Goal: Transaction & Acquisition: Purchase product/service

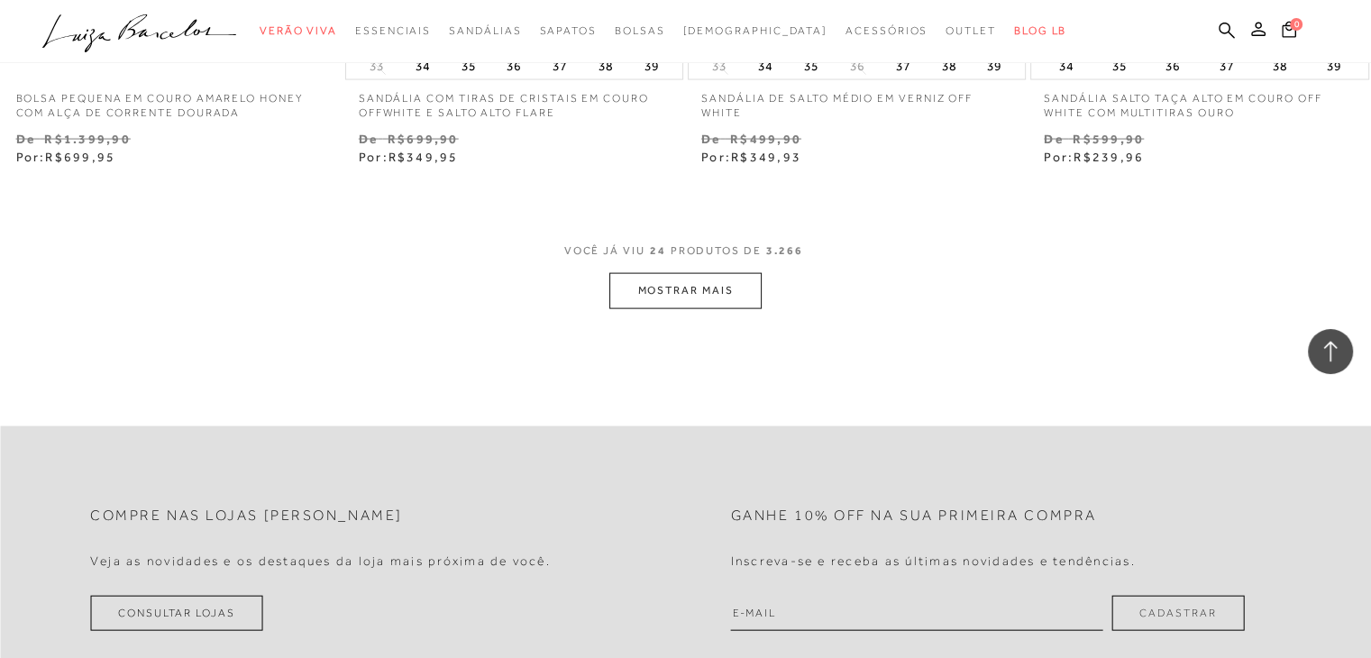
scroll to position [3797, 0]
click at [734, 306] on button "MOSTRAR MAIS" at bounding box center [684, 296] width 151 height 35
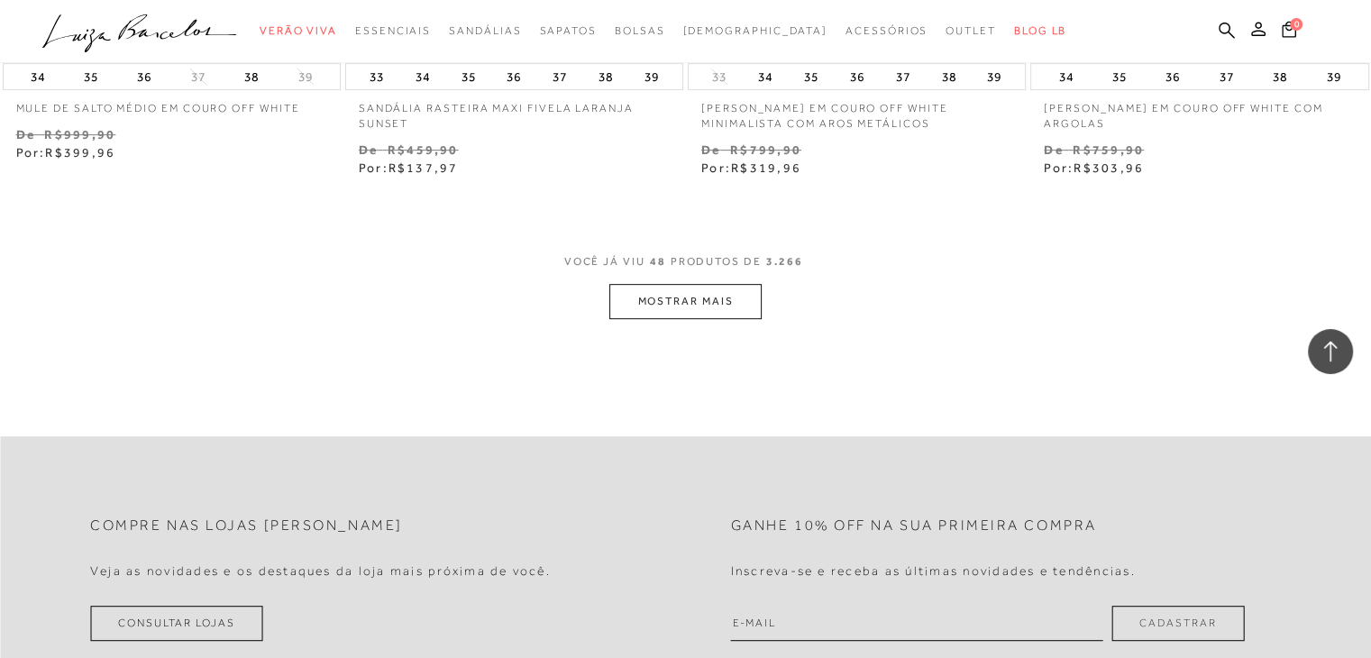
scroll to position [7635, 0]
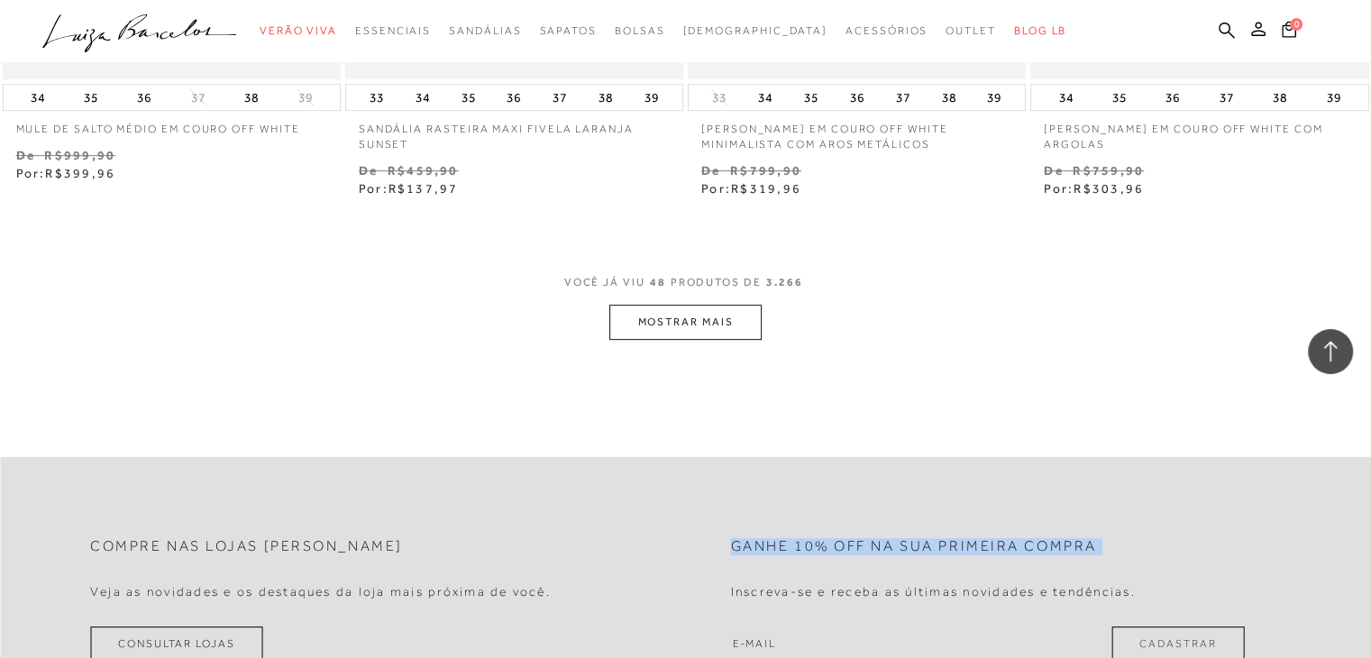
click at [934, 336] on div "VOCÊ JÁ VIU 48 PRODUTOS DE 3.266 MOSTRAR MAIS" at bounding box center [685, 306] width 1371 height 68
click at [726, 311] on button "MOSTRAR MAIS" at bounding box center [684, 322] width 151 height 35
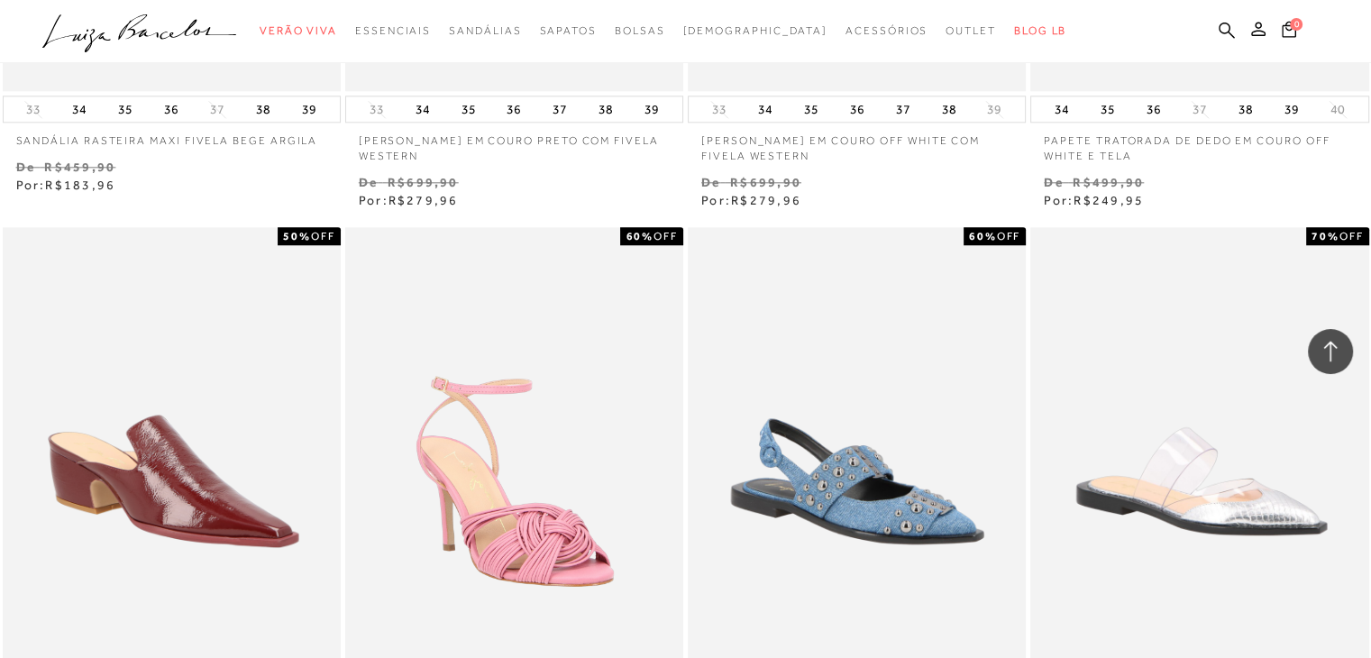
scroll to position [9191, 0]
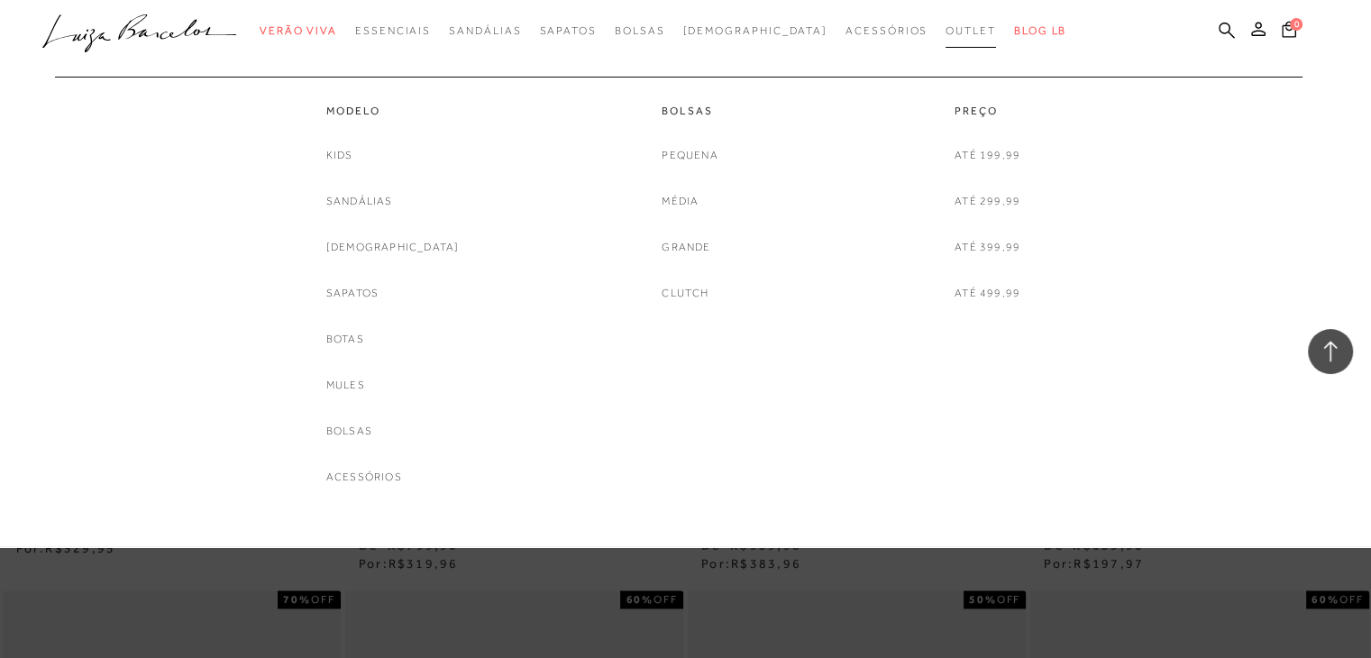
click at [946, 14] on link "Outlet" at bounding box center [971, 30] width 50 height 33
click at [698, 144] on div "Bolsas [GEOGRAPHIC_DATA] Média Grande Clutch" at bounding box center [690, 190] width 56 height 226
click at [704, 149] on link "Pequena" at bounding box center [690, 155] width 56 height 19
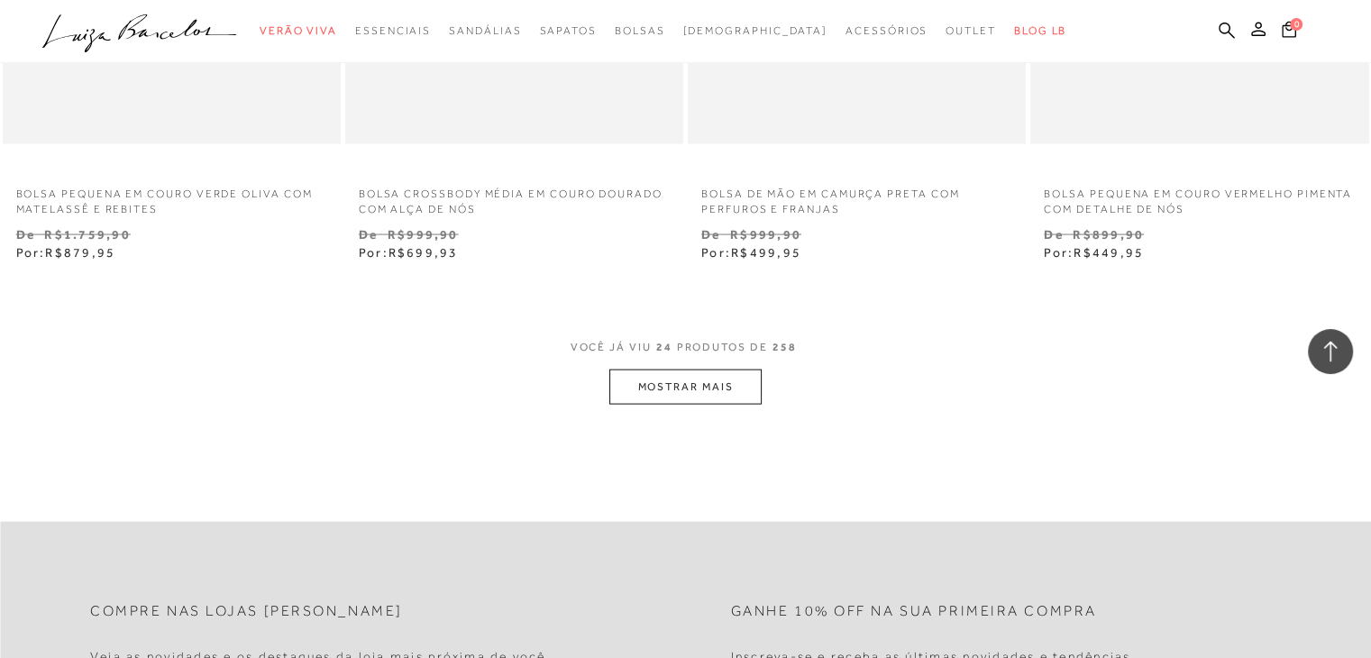
scroll to position [3687, 0]
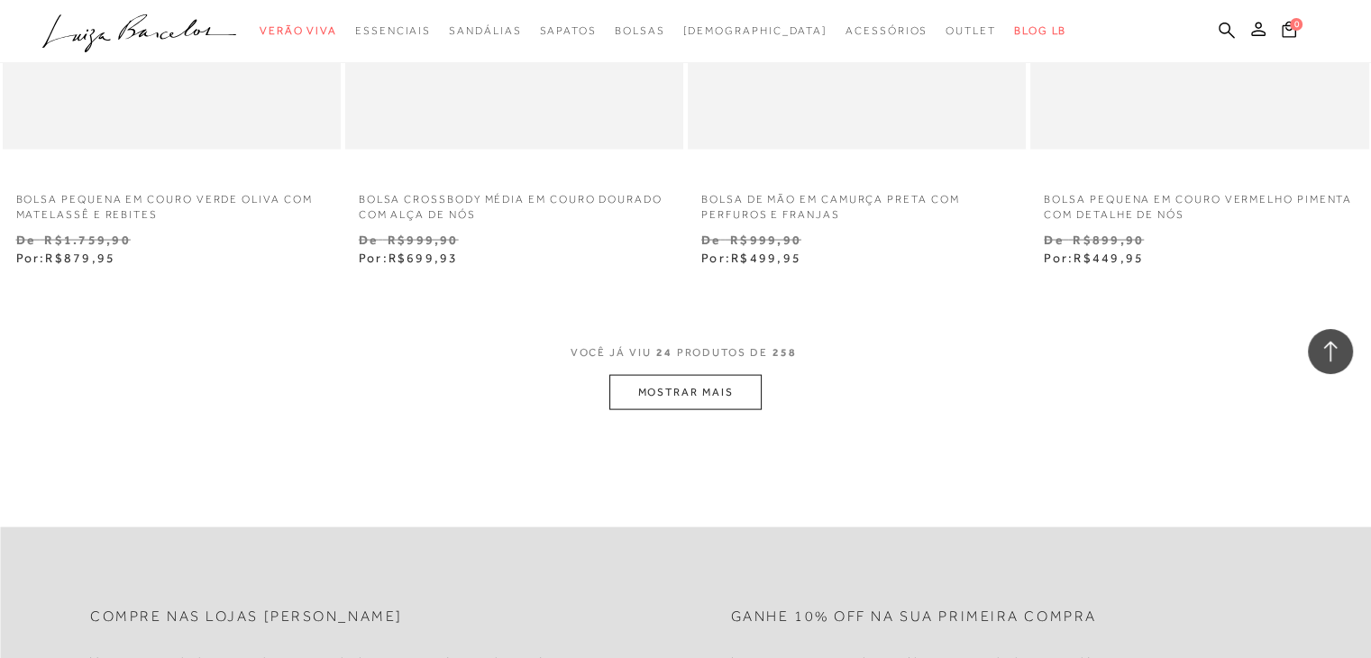
click at [728, 395] on button "MOSTRAR MAIS" at bounding box center [684, 392] width 151 height 35
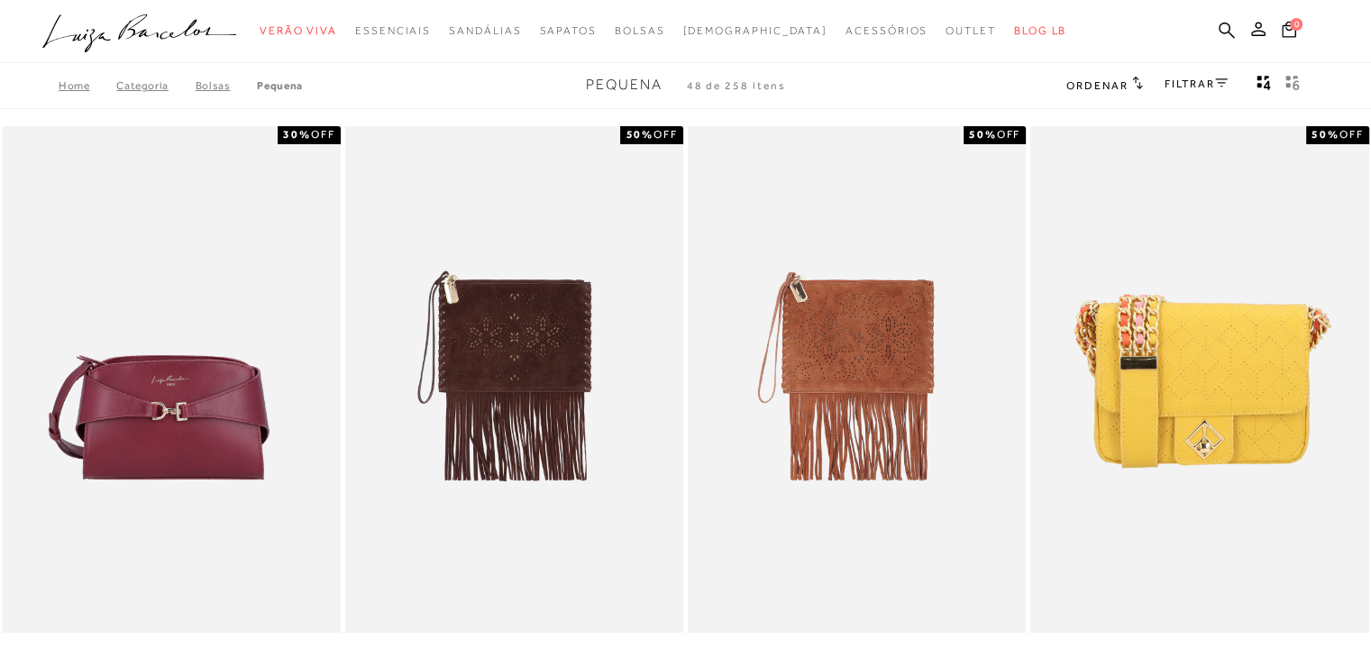
scroll to position [7, 0]
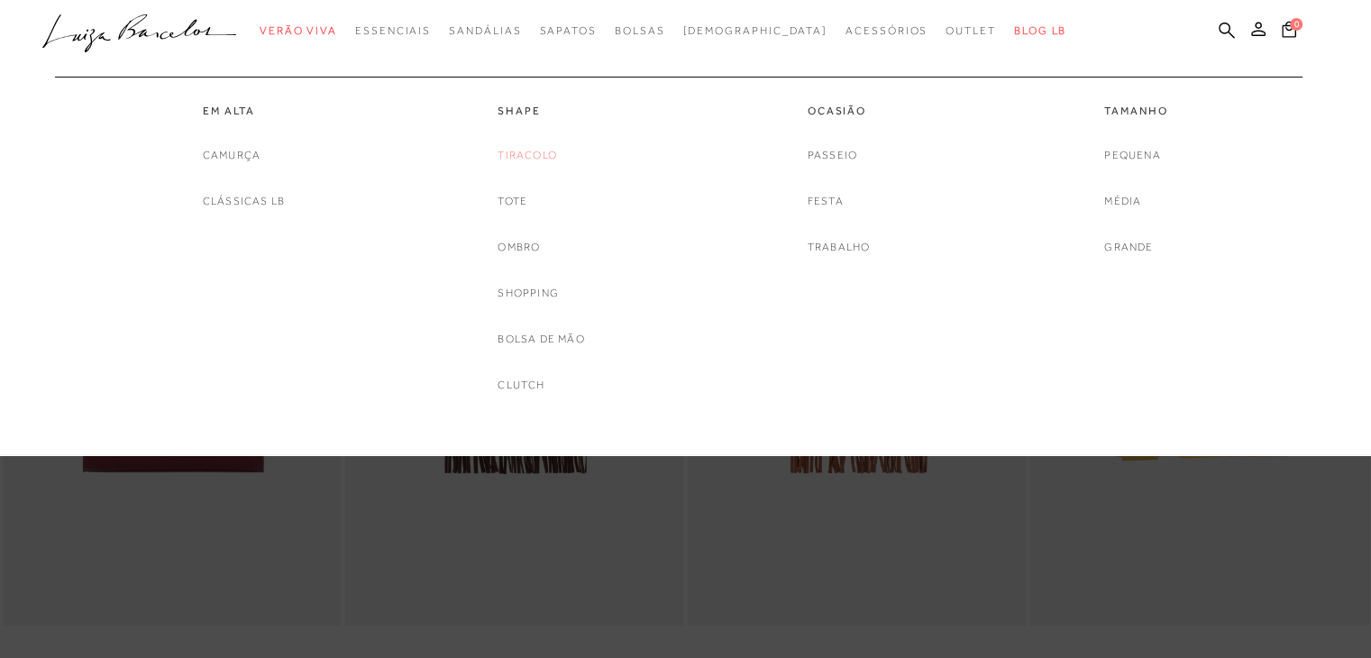
click at [540, 154] on link "Tiracolo" at bounding box center [528, 155] width 60 height 19
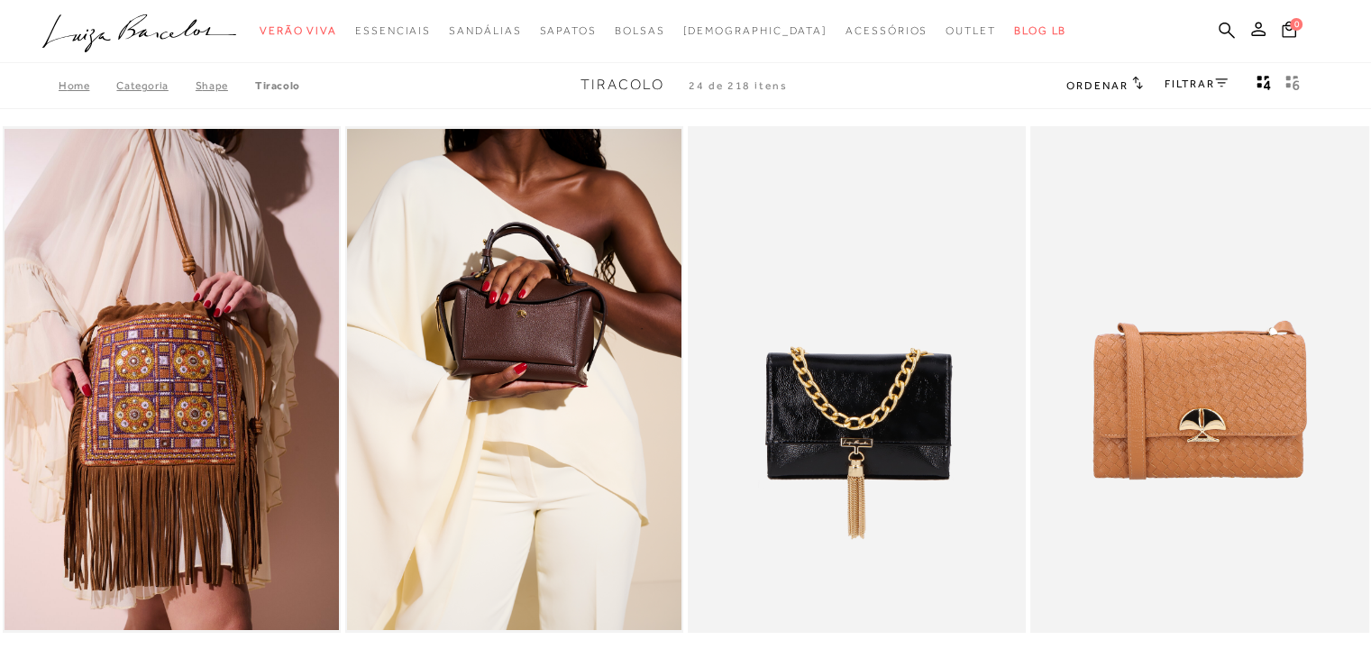
click at [1119, 79] on span "Ordenar" at bounding box center [1097, 85] width 61 height 13
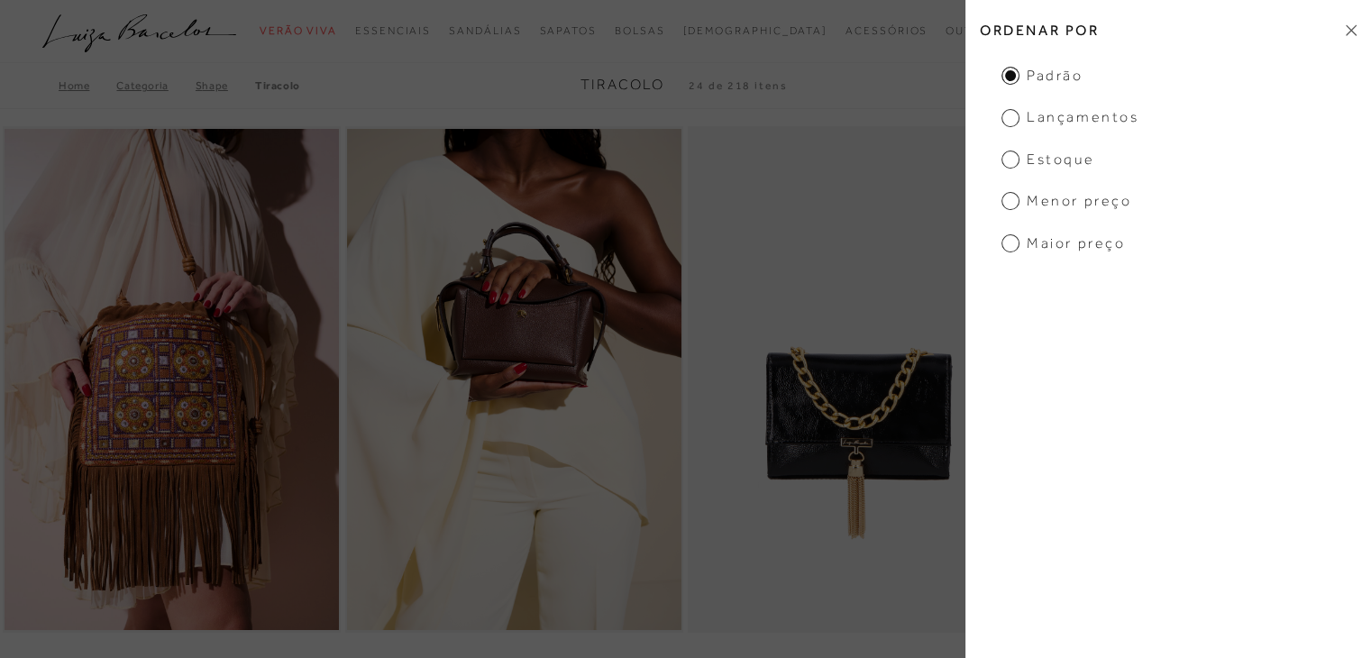
click at [1004, 204] on span "Menor preço" at bounding box center [1067, 201] width 130 height 20
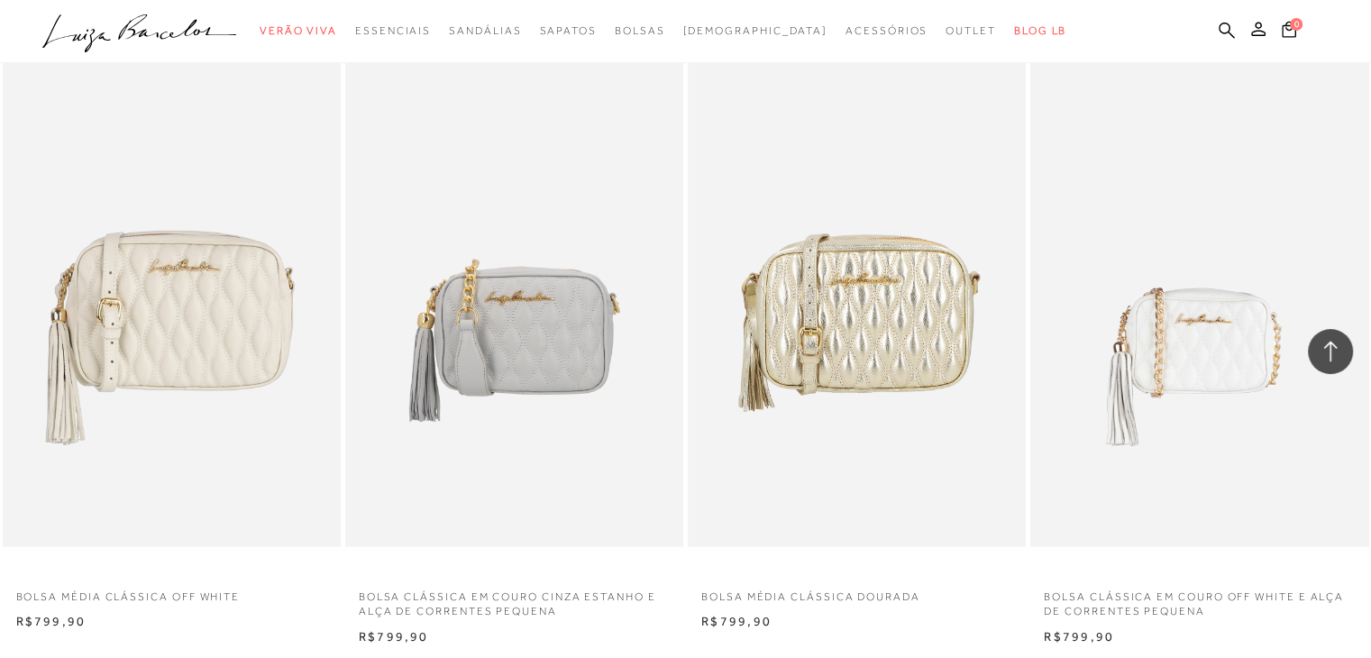
scroll to position [3517, 0]
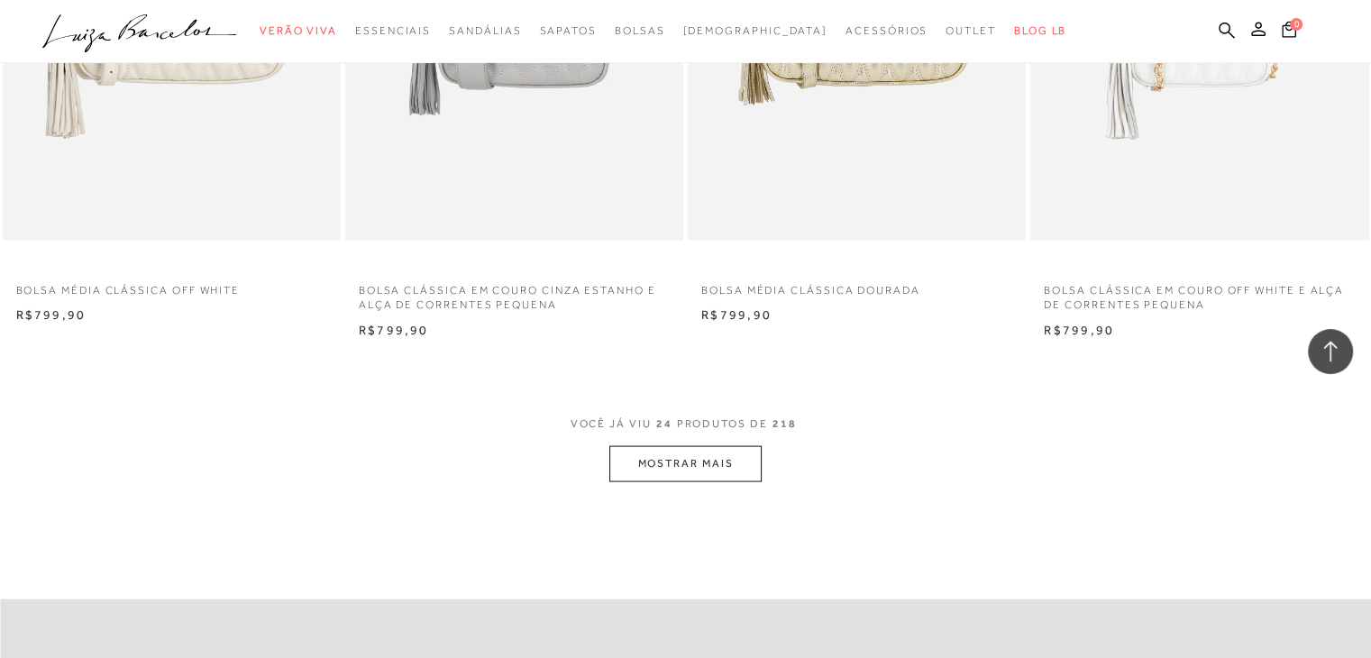
click at [761, 468] on button "MOSTRAR MAIS" at bounding box center [684, 463] width 151 height 35
click at [735, 466] on div "Loading..." at bounding box center [685, 329] width 1371 height 658
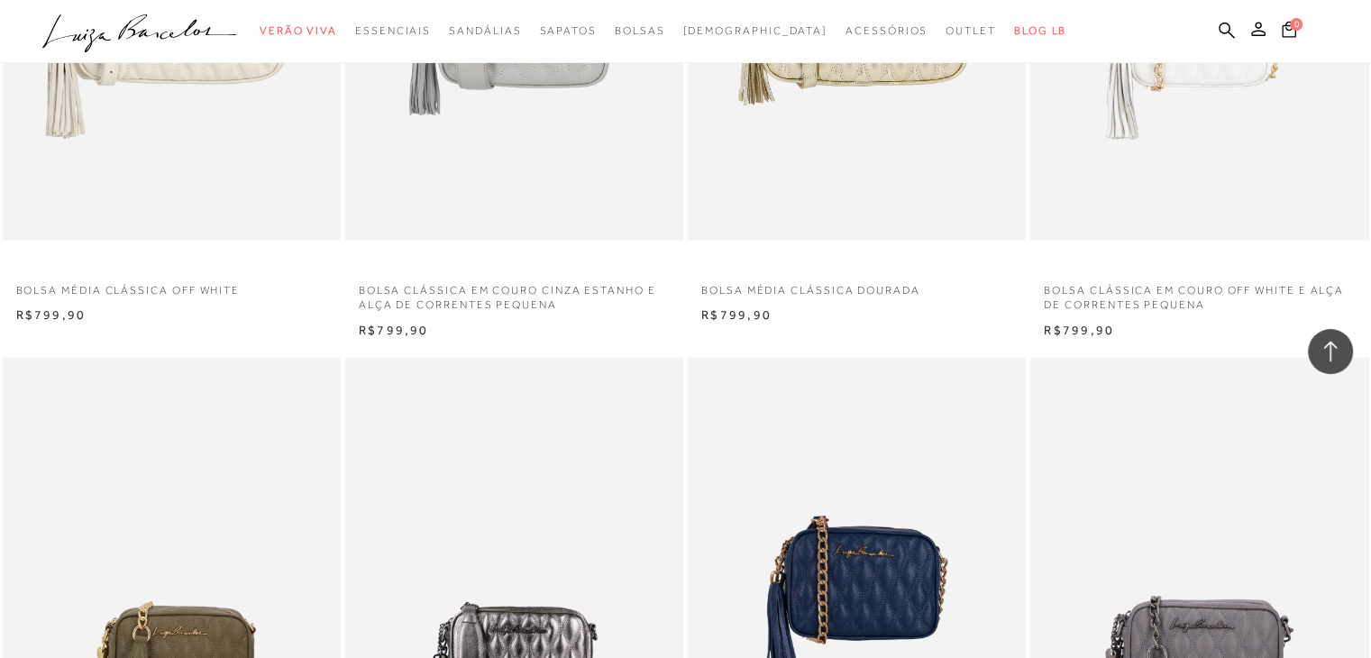
click at [837, 460] on div "BOLSA PEQUENA CLÁSSICA CORRENTE AZUL" at bounding box center [857, 612] width 338 height 508
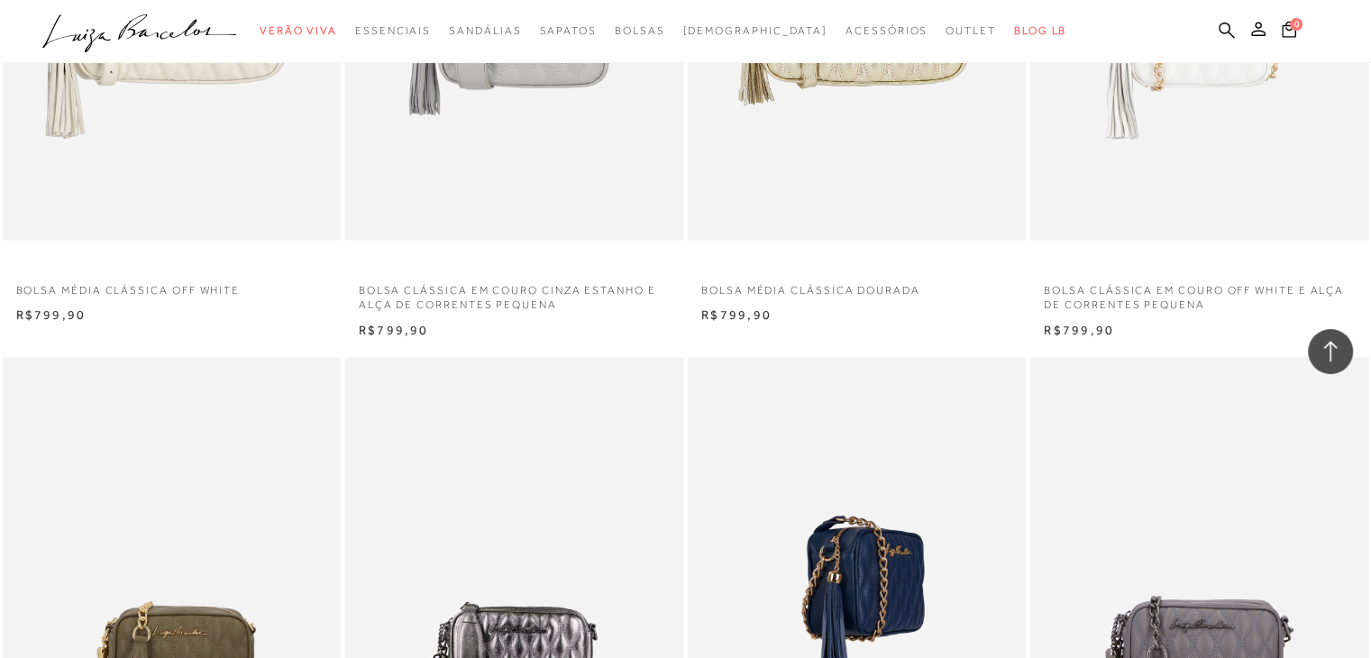
drag, startPoint x: 735, startPoint y: 466, endPoint x: 837, endPoint y: 460, distance: 102.1
click at [837, 460] on img at bounding box center [858, 612] width 336 height 508
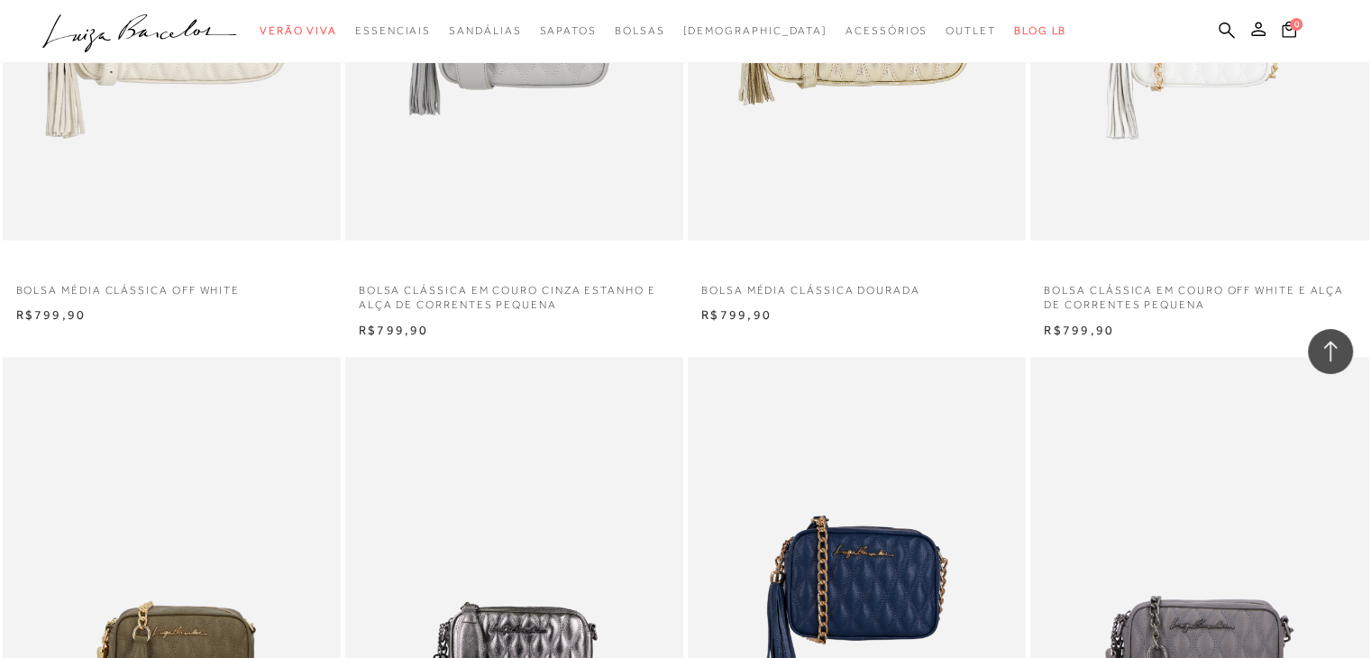
drag, startPoint x: 837, startPoint y: 460, endPoint x: 863, endPoint y: 462, distance: 26.2
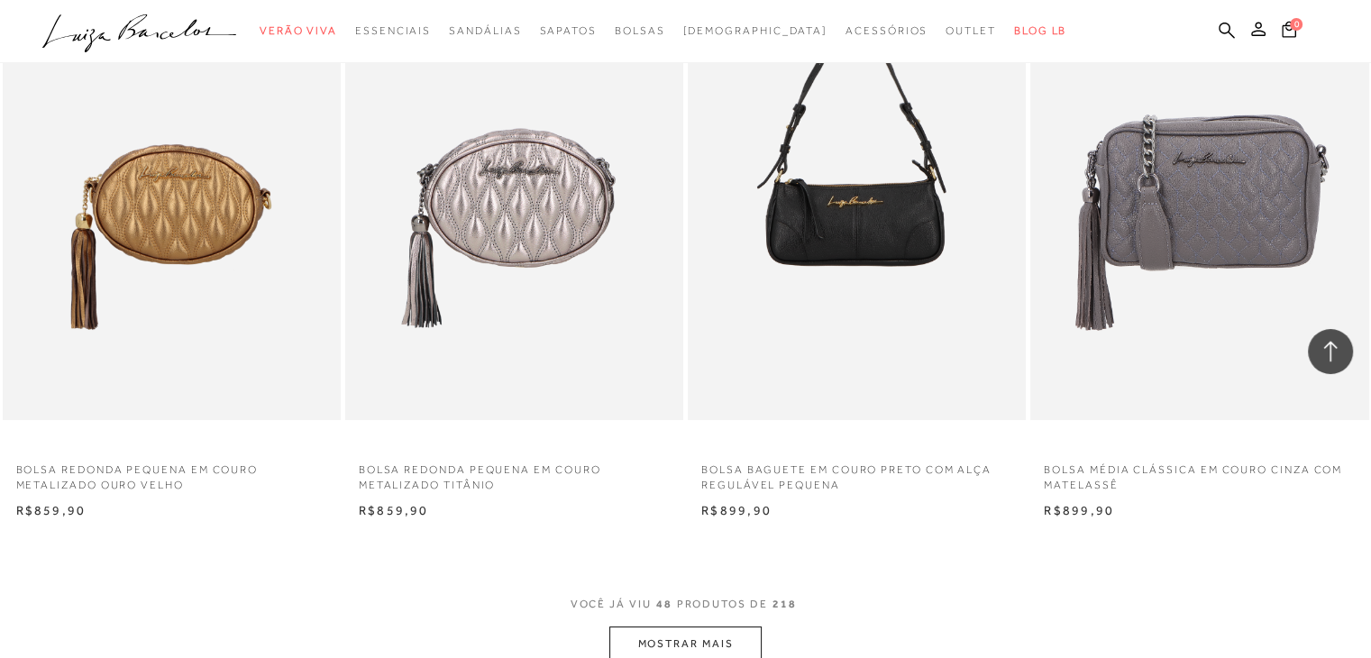
scroll to position [7076, 0]
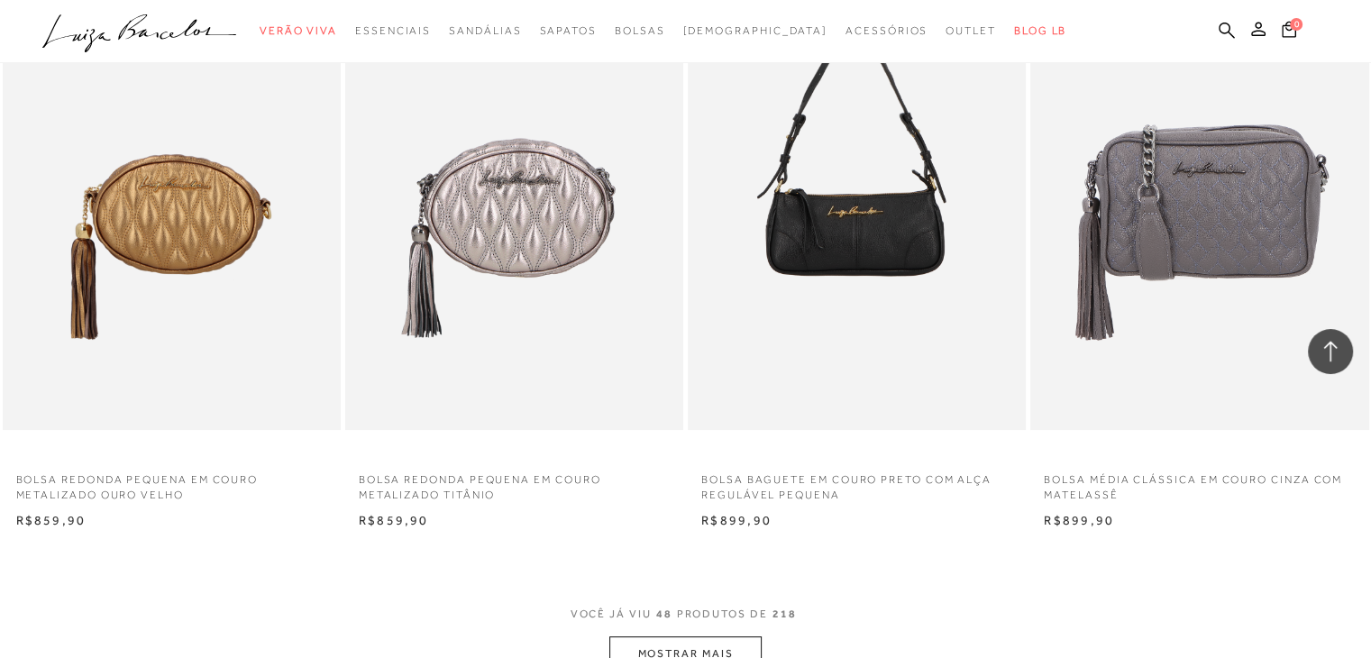
click at [723, 641] on button "MOSTRAR MAIS" at bounding box center [684, 654] width 151 height 35
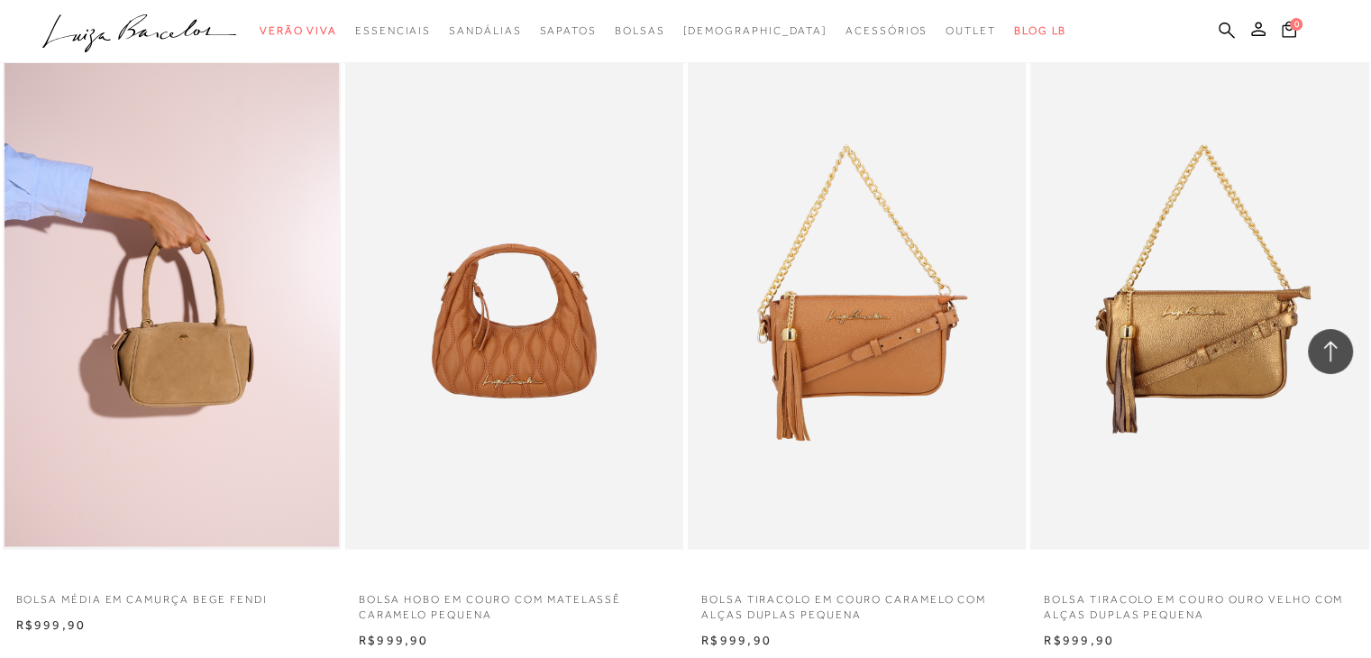
scroll to position [10913, 0]
